Goal: Information Seeking & Learning: Learn about a topic

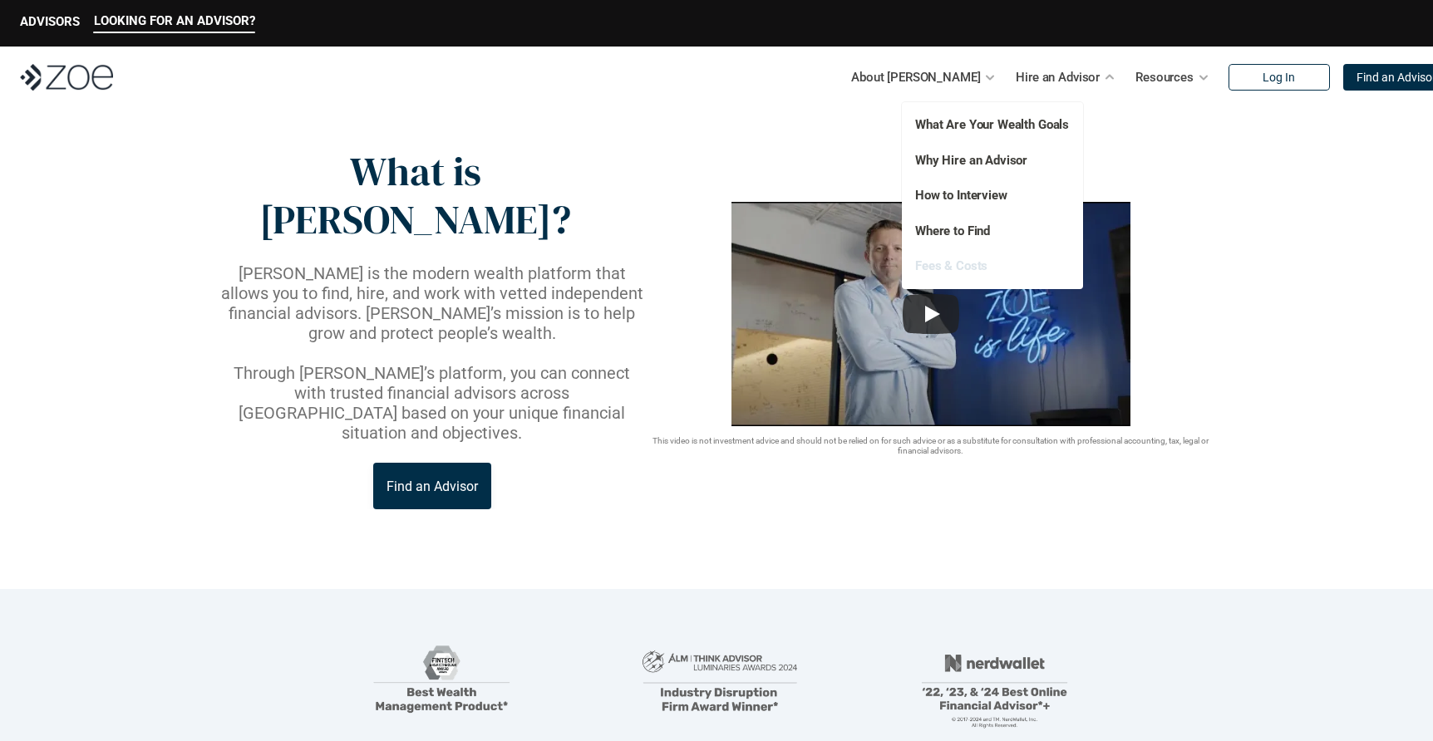
click at [963, 268] on link "Fees & Costs" at bounding box center [951, 266] width 72 height 15
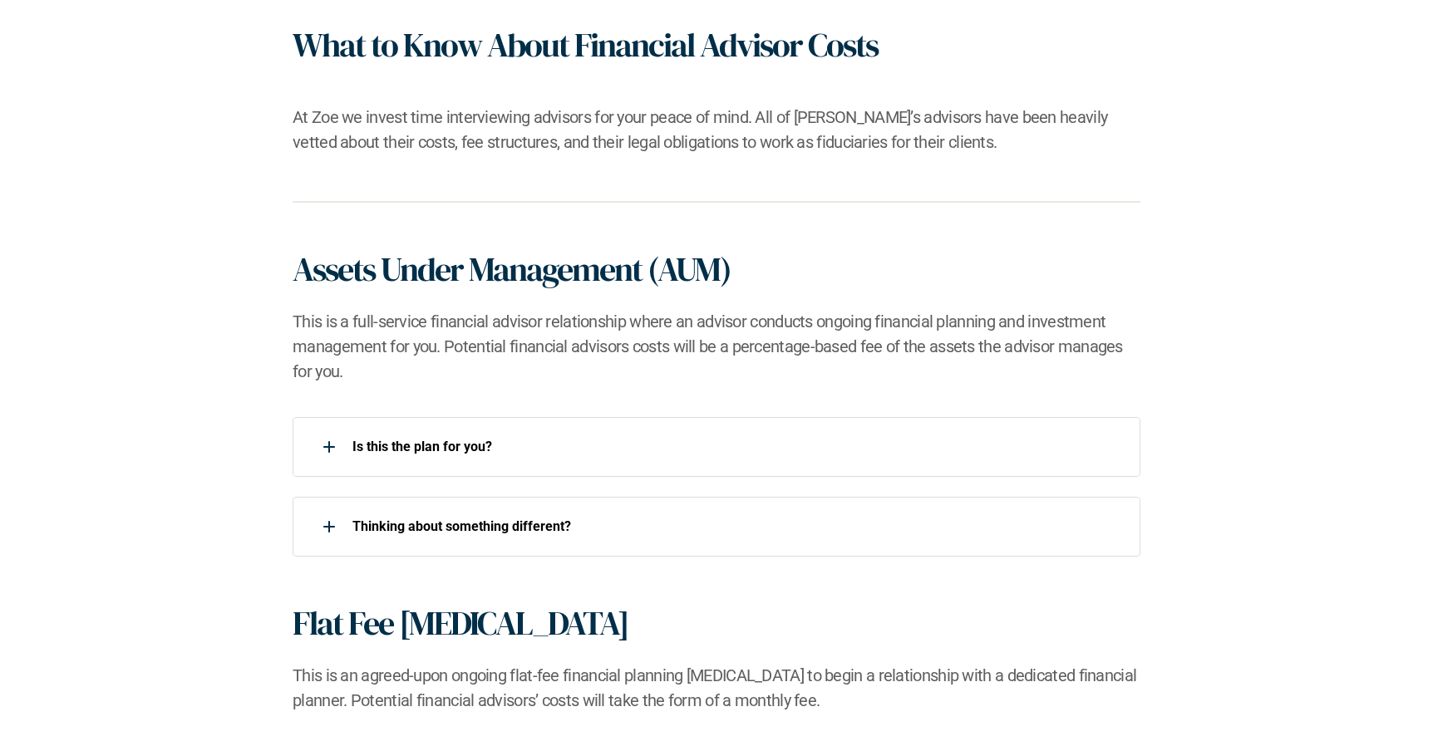
scroll to position [929, 0]
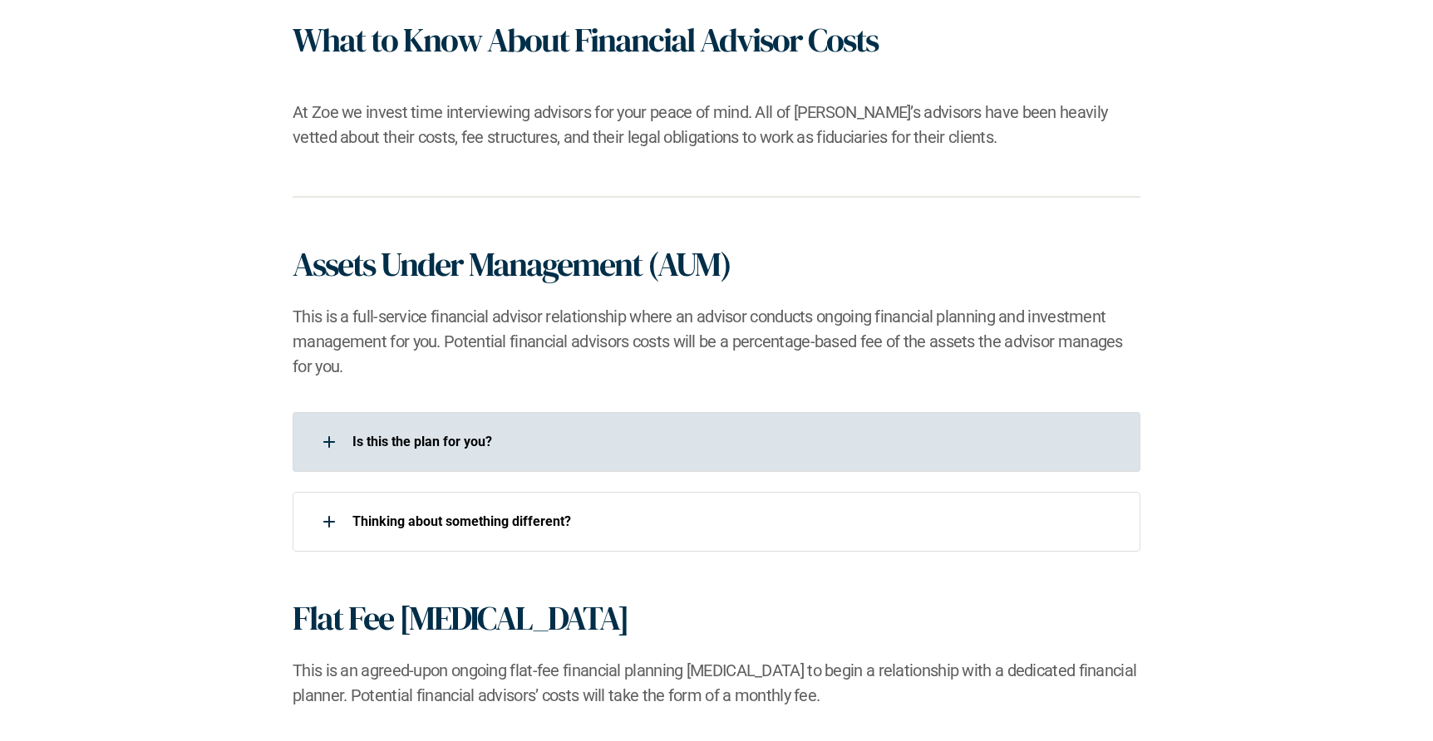
click at [612, 448] on p "Is this the plan for you?​" at bounding box center [735, 442] width 766 height 16
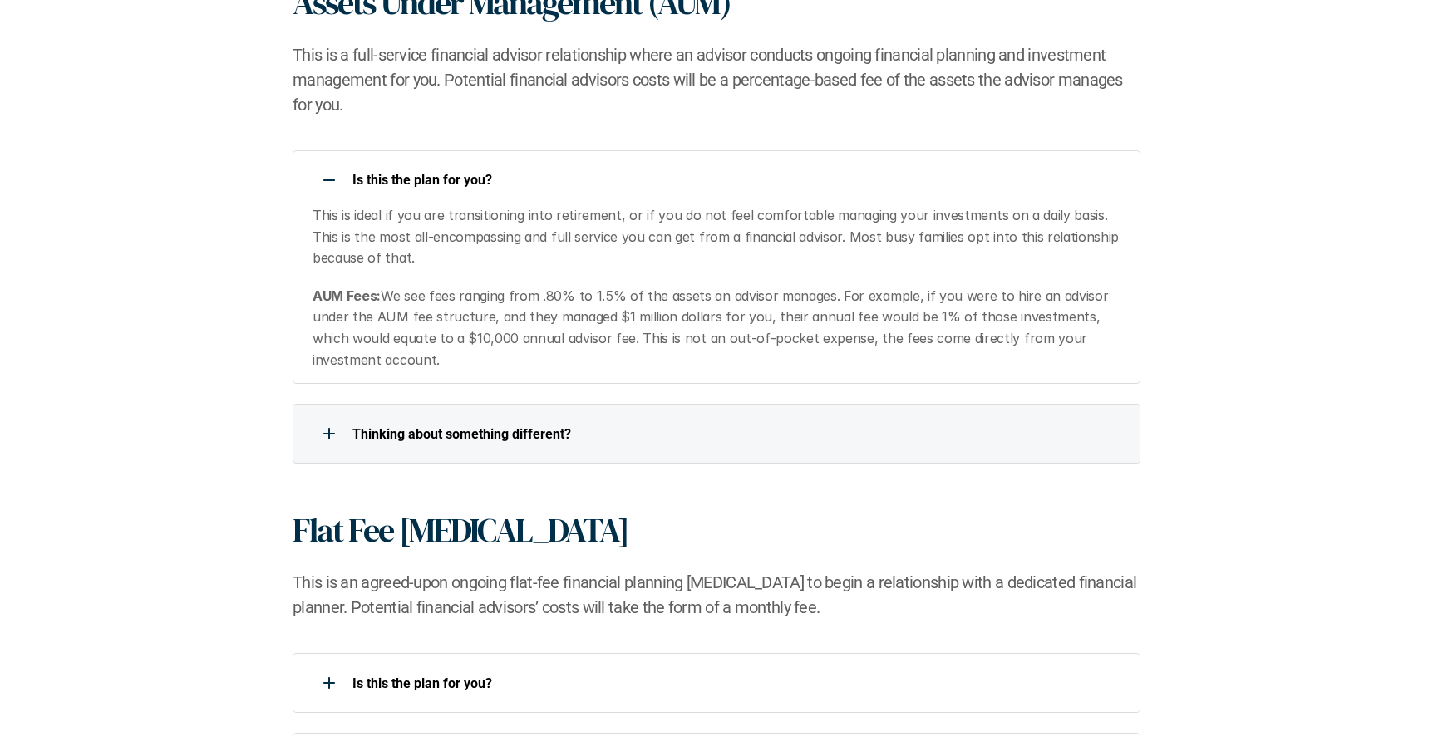
scroll to position [1193, 0]
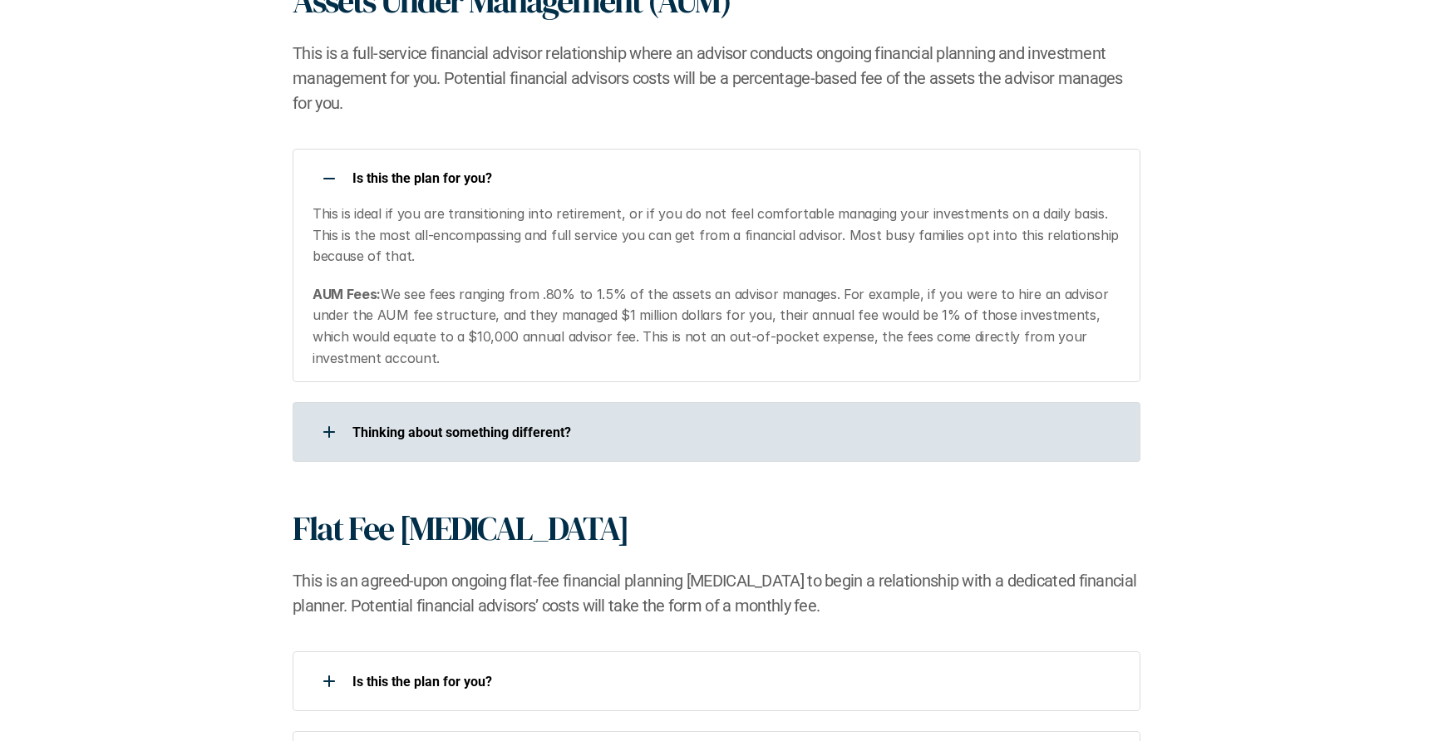
click at [588, 450] on div "​Thinking about something different?​" at bounding box center [717, 432] width 848 height 60
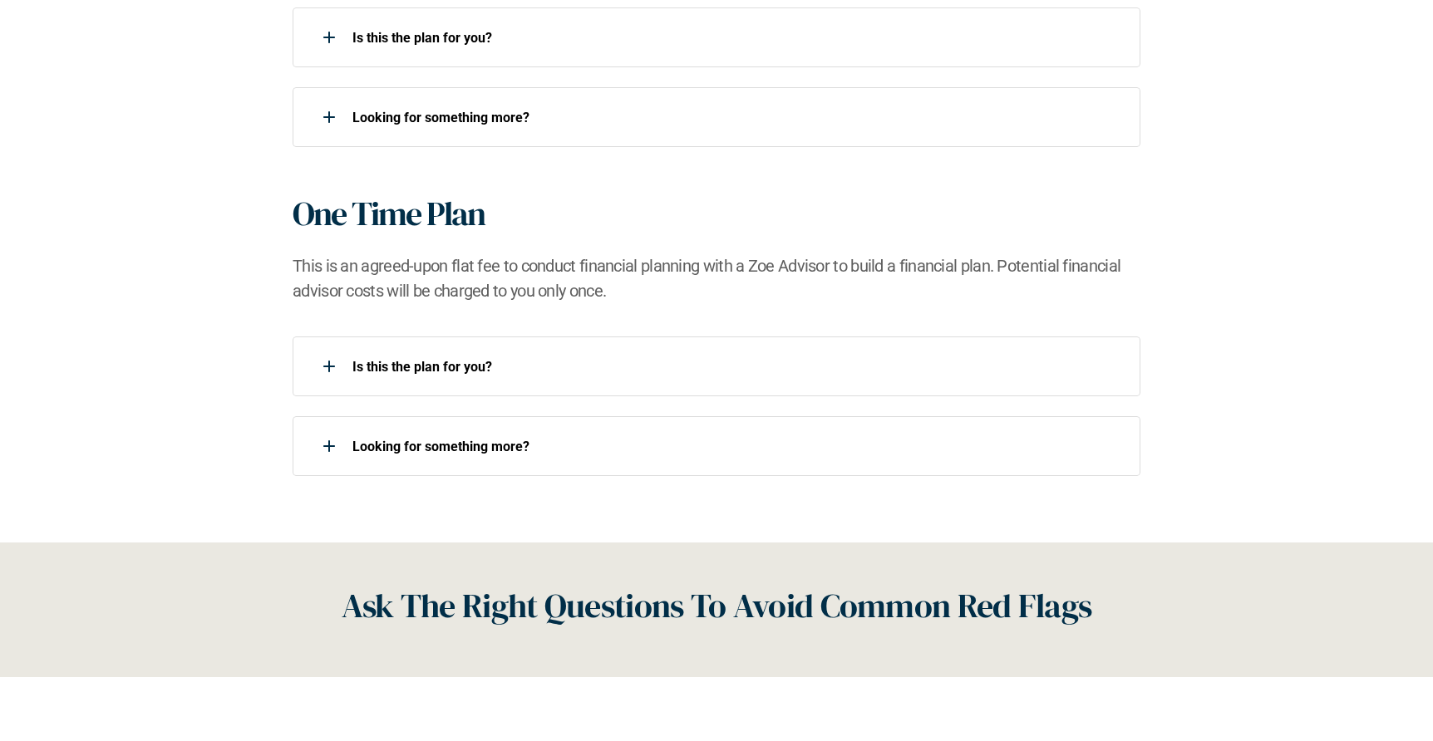
scroll to position [1889, 0]
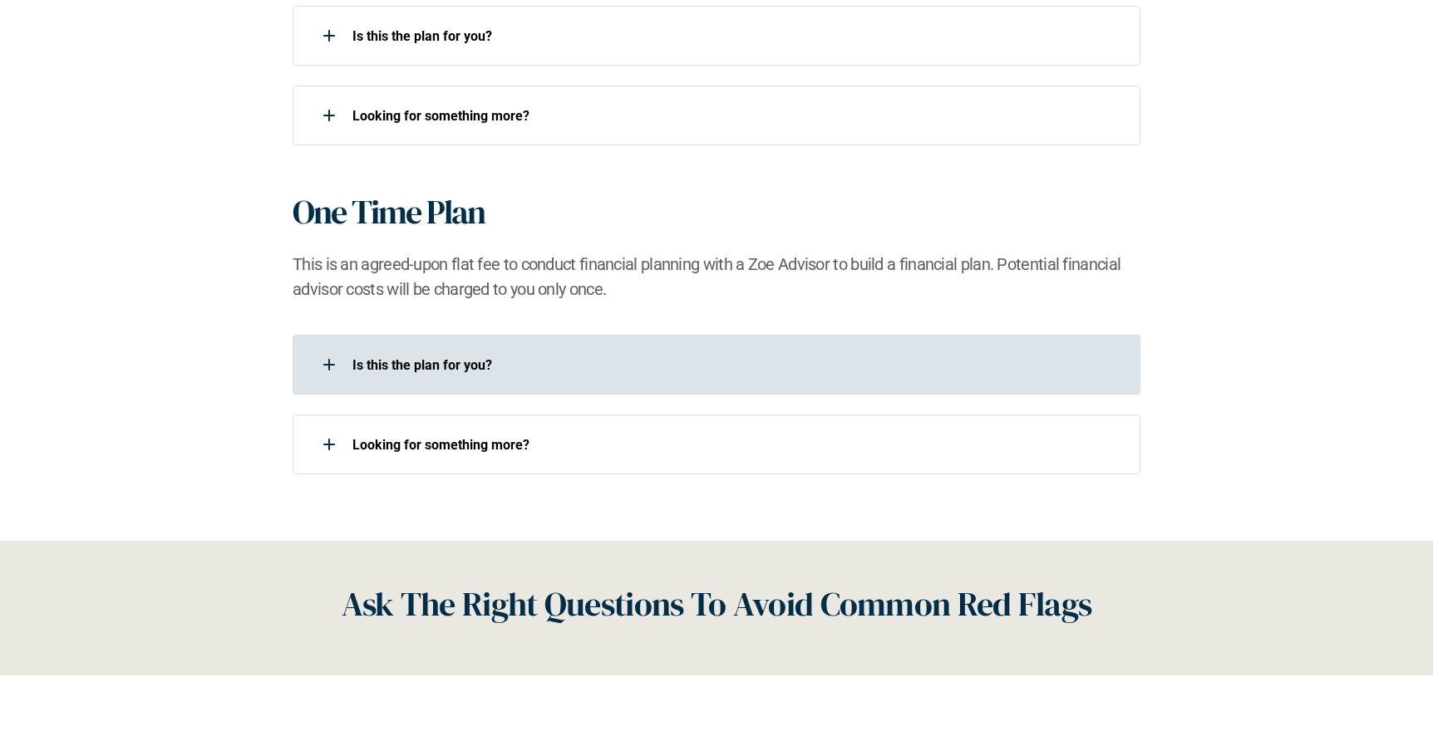
click at [602, 376] on div "Is this the plan for you?​" at bounding box center [706, 364] width 826 height 33
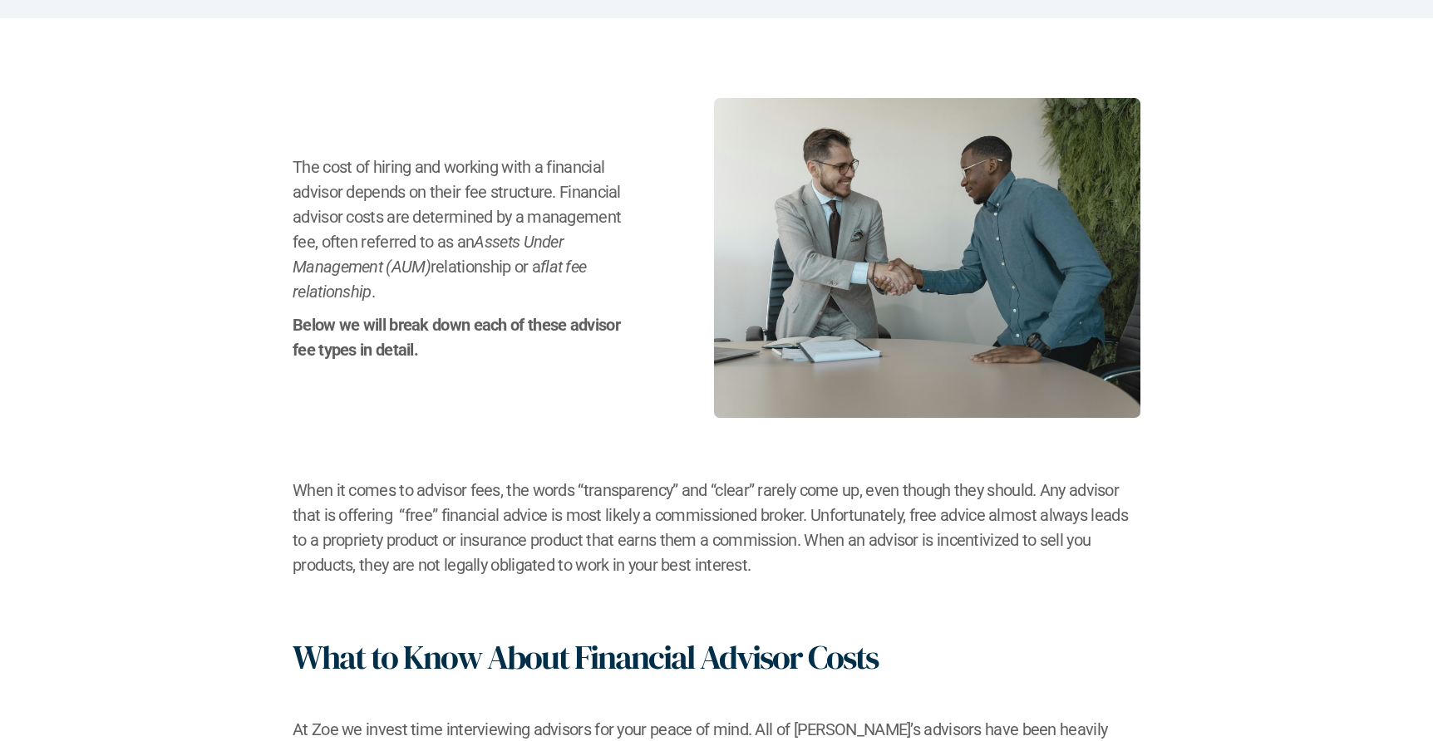
scroll to position [0, 0]
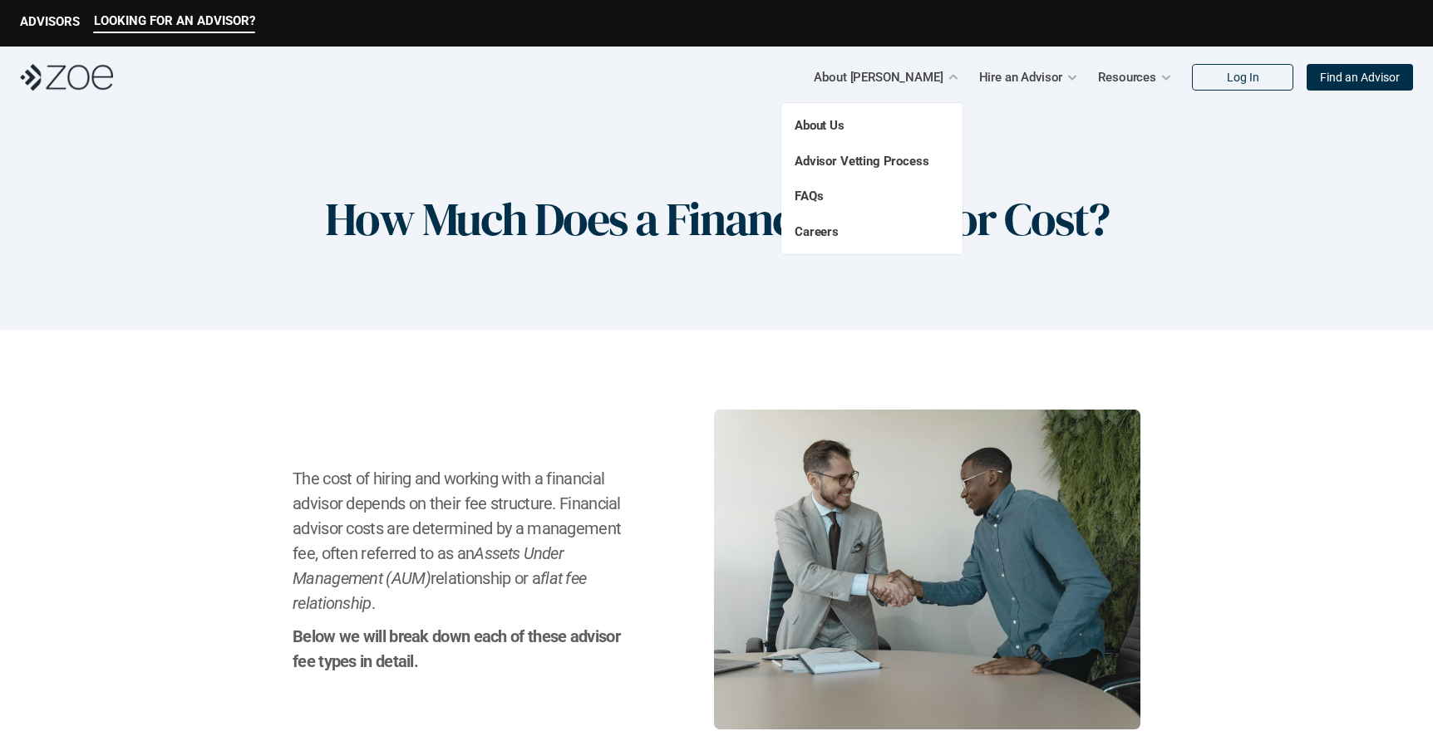
drag, startPoint x: 850, startPoint y: 191, endPoint x: 828, endPoint y: 195, distance: 22.7
click at [850, 191] on p "FAQs" at bounding box center [845, 196] width 100 height 19
click at [820, 194] on link "FAQs" at bounding box center [809, 196] width 28 height 15
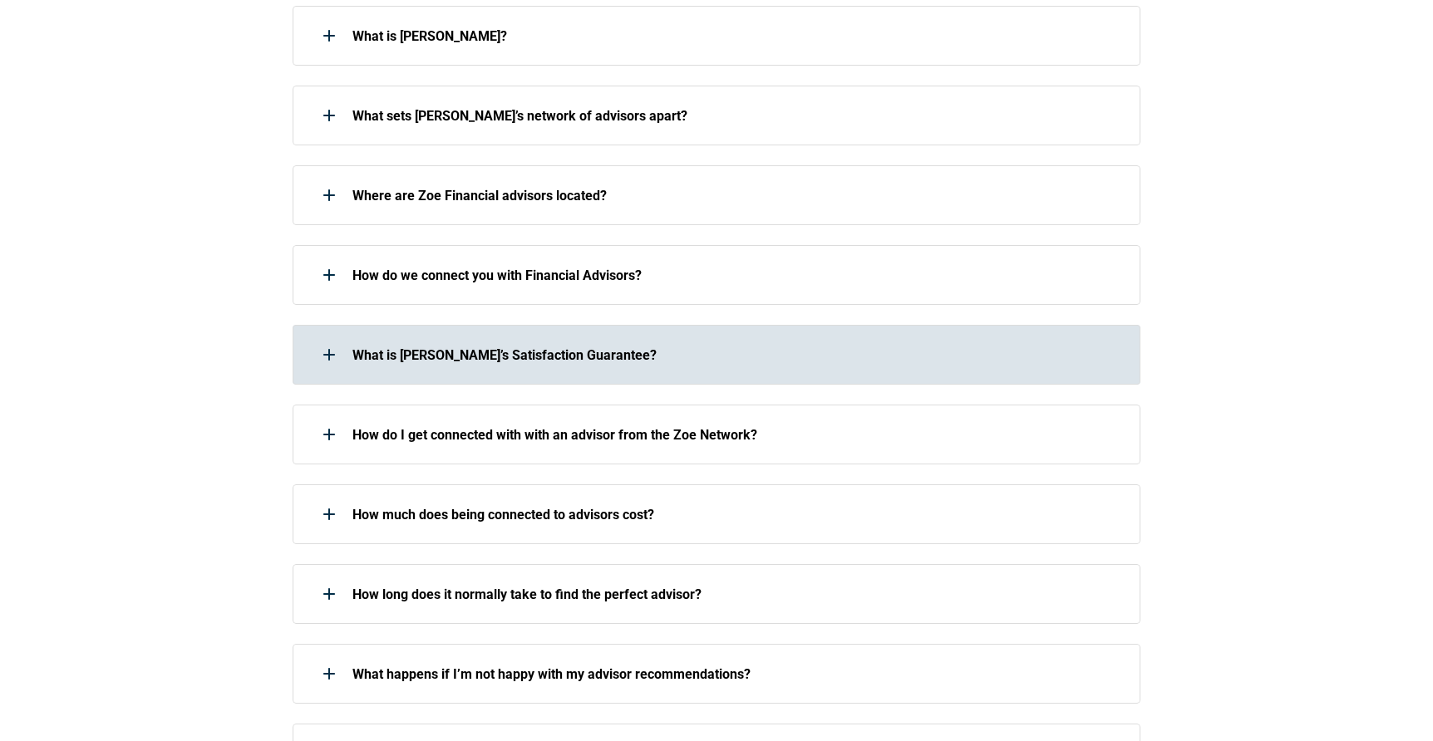
scroll to position [475, 0]
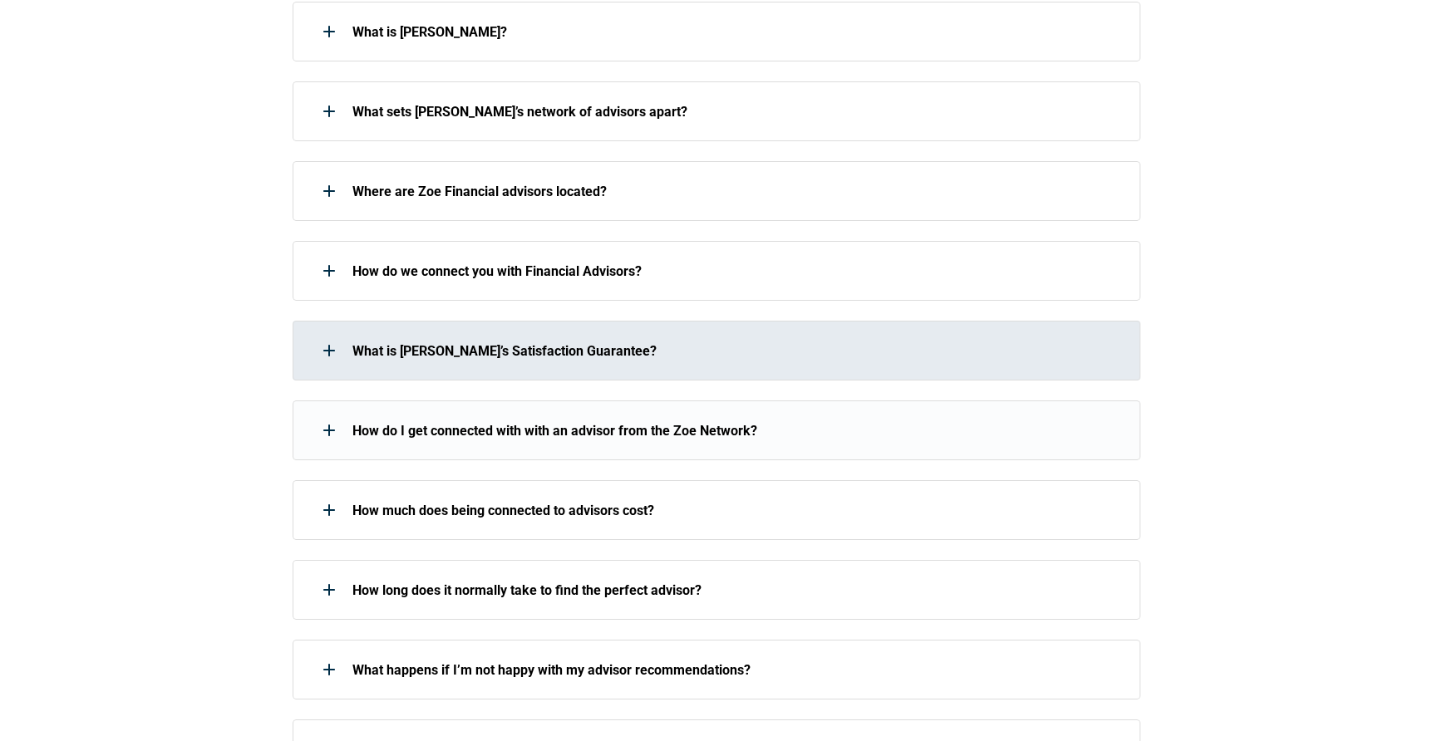
click at [625, 350] on p "What is [PERSON_NAME]’s Satisfaction Guarantee?" at bounding box center [735, 351] width 766 height 16
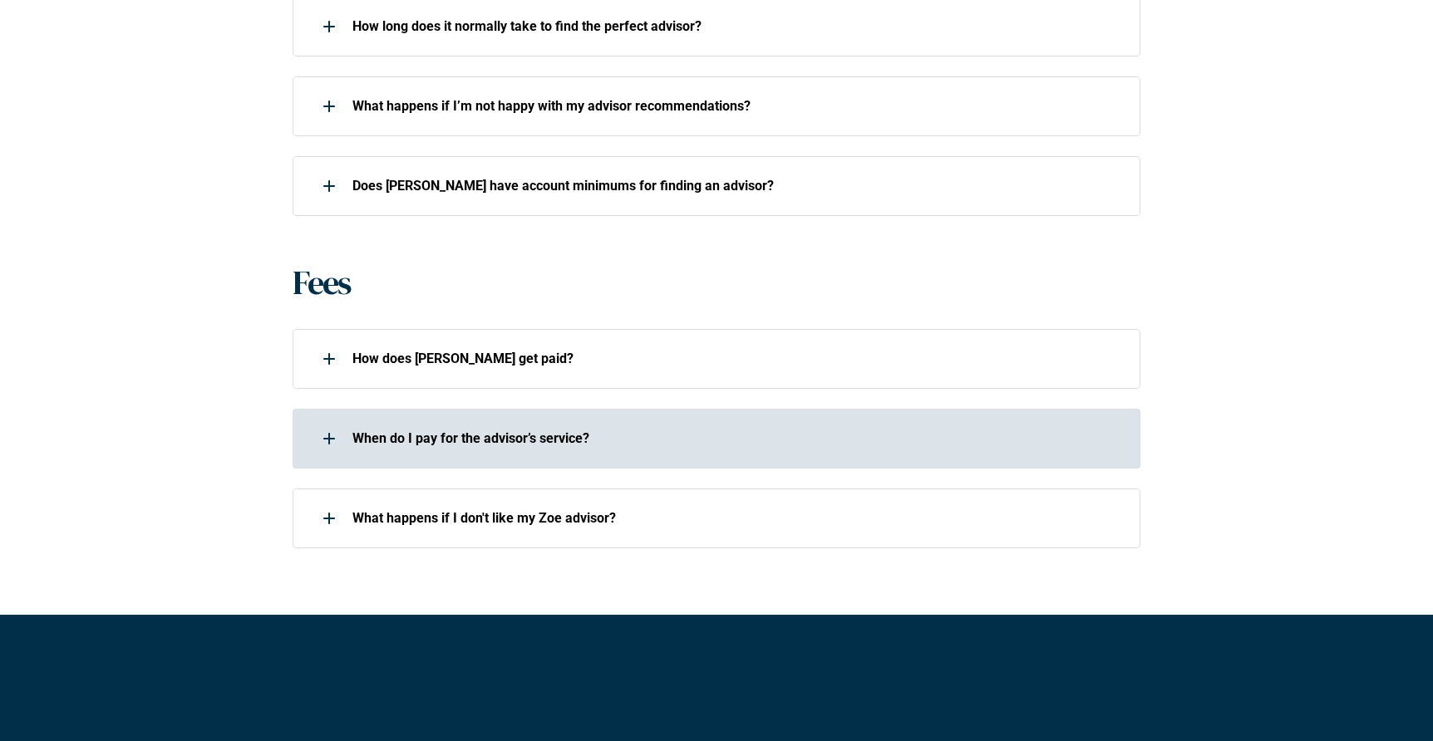
scroll to position [1134, 0]
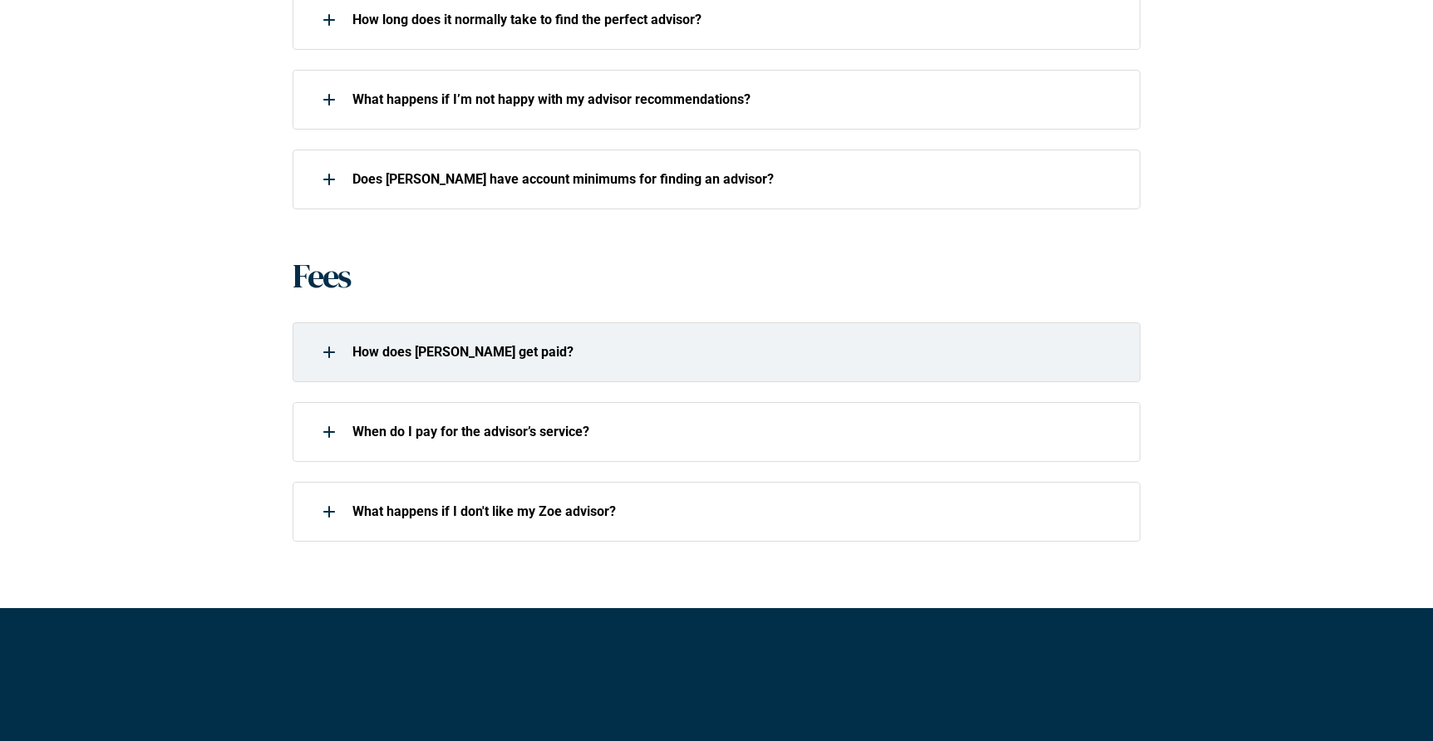
click at [589, 364] on div "How does [PERSON_NAME] get paid?" at bounding box center [706, 352] width 826 height 33
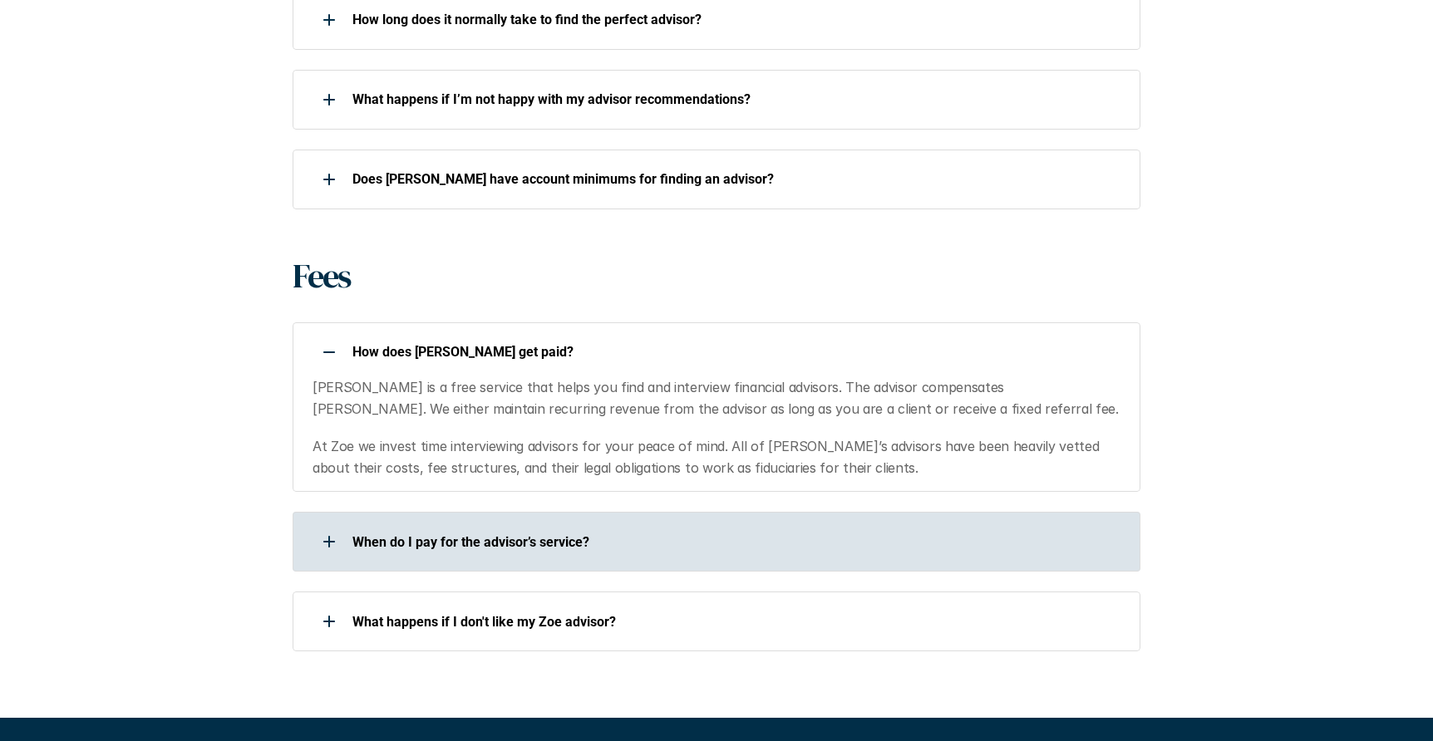
click at [652, 528] on div "When do I pay for the advisor’s service?" at bounding box center [706, 541] width 826 height 33
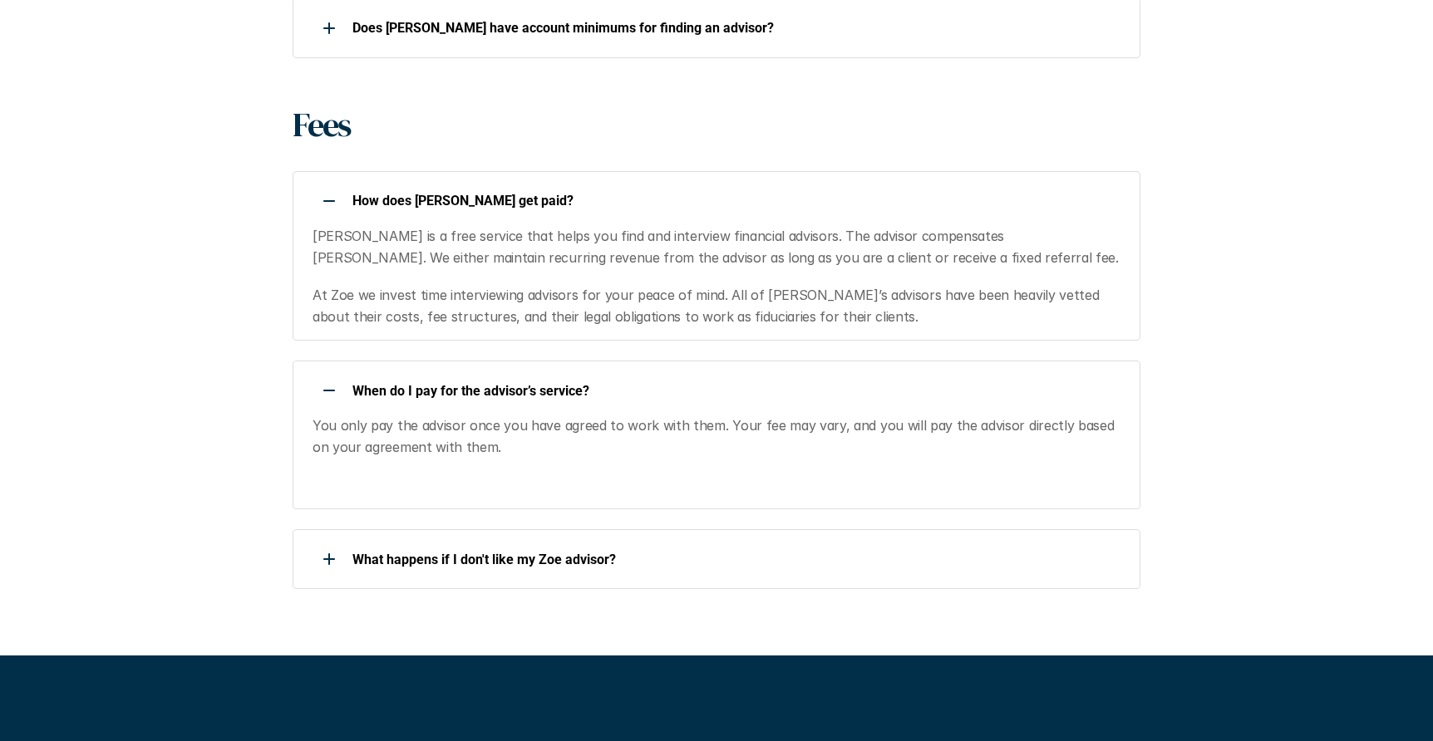
scroll to position [1291, 0]
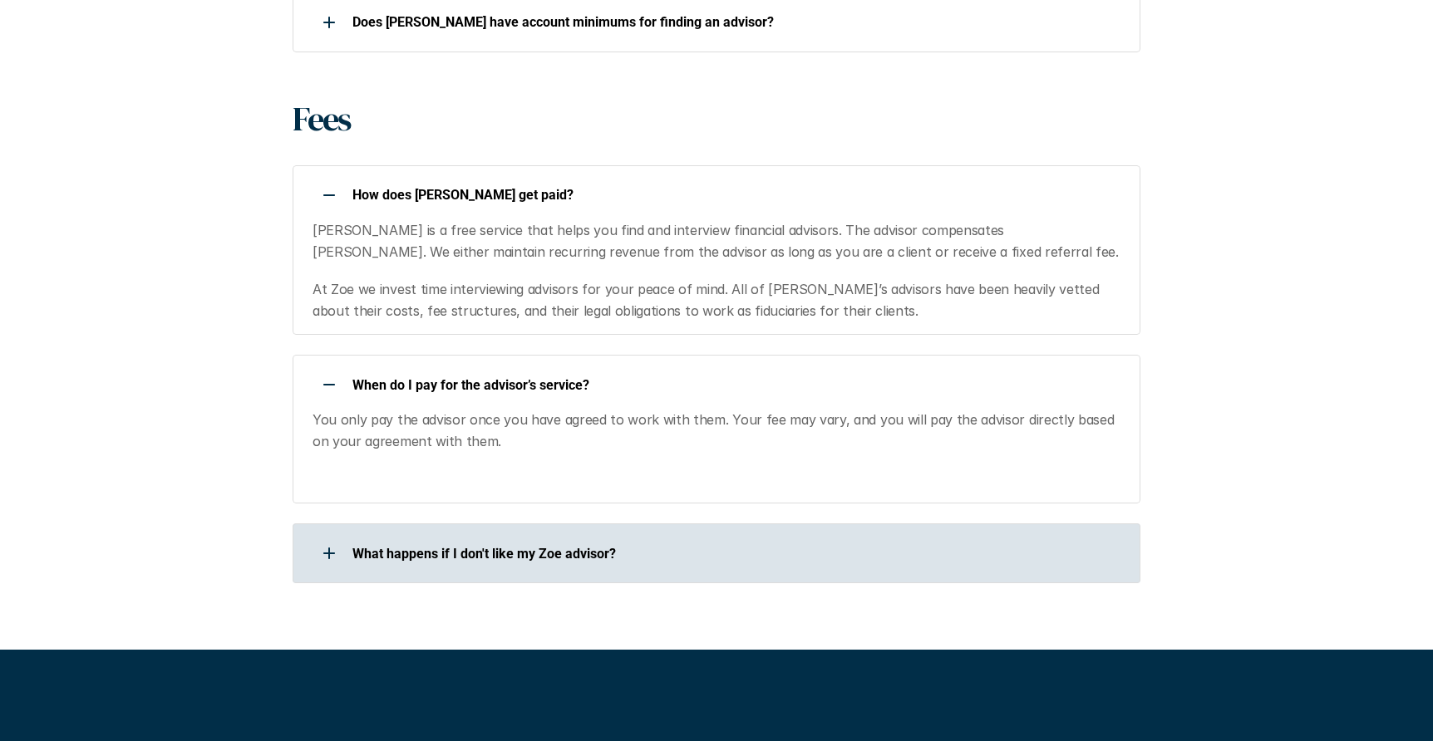
click at [657, 544] on div "What happens if I don't like my Zoe advisor?" at bounding box center [706, 553] width 826 height 33
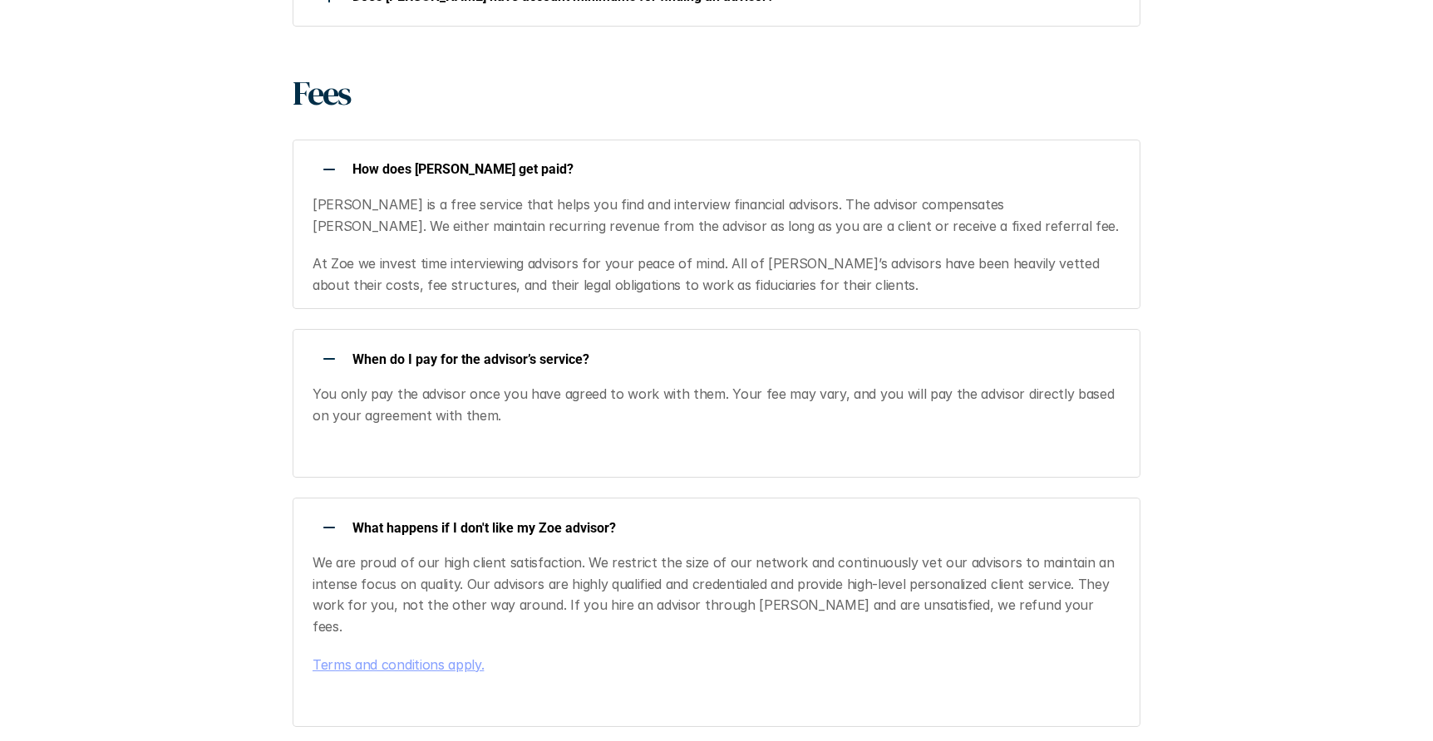
scroll to position [1322, 0]
